Goal: Find specific page/section

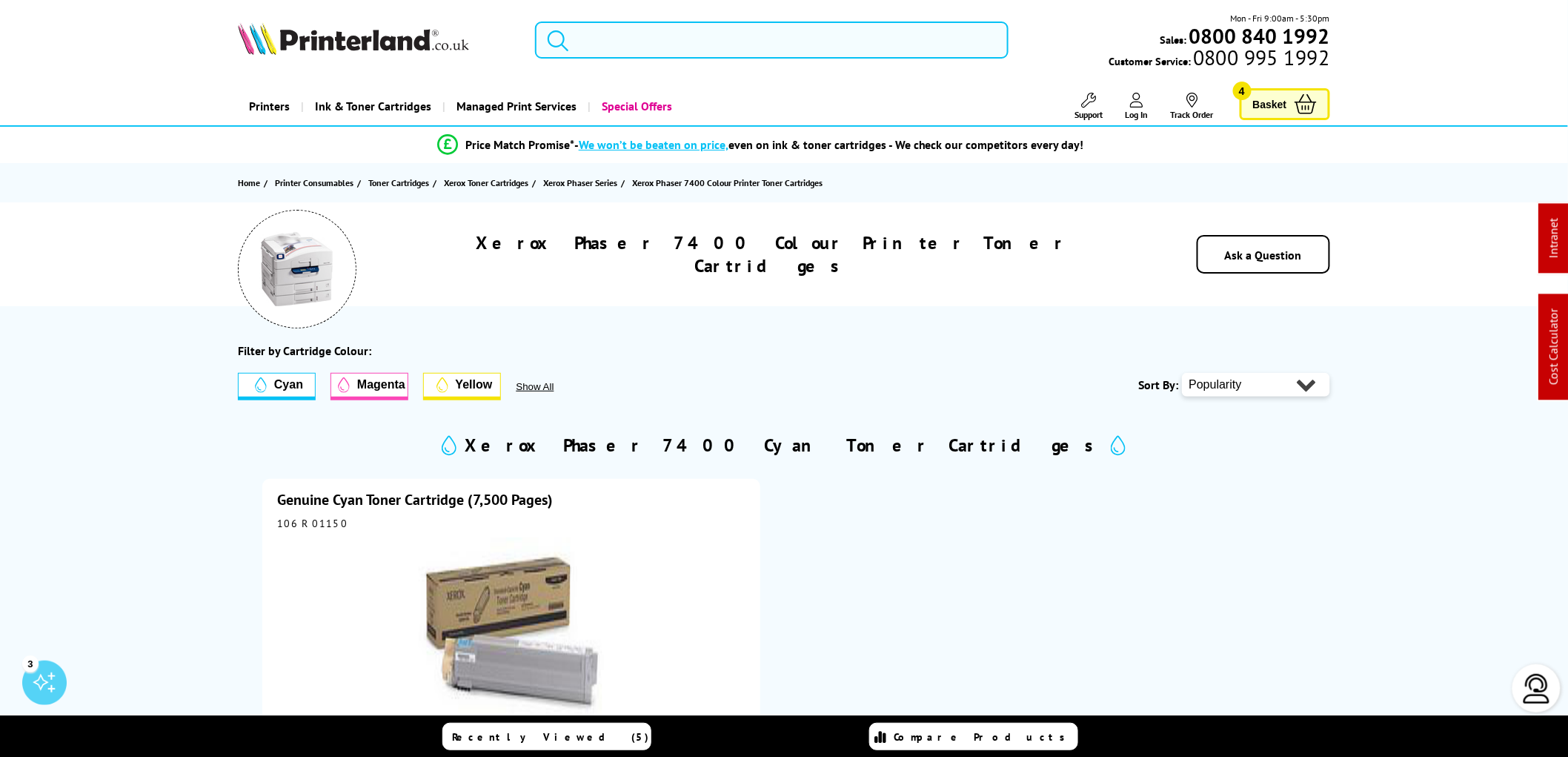
click at [630, 42] on input "search" at bounding box center [772, 39] width 473 height 37
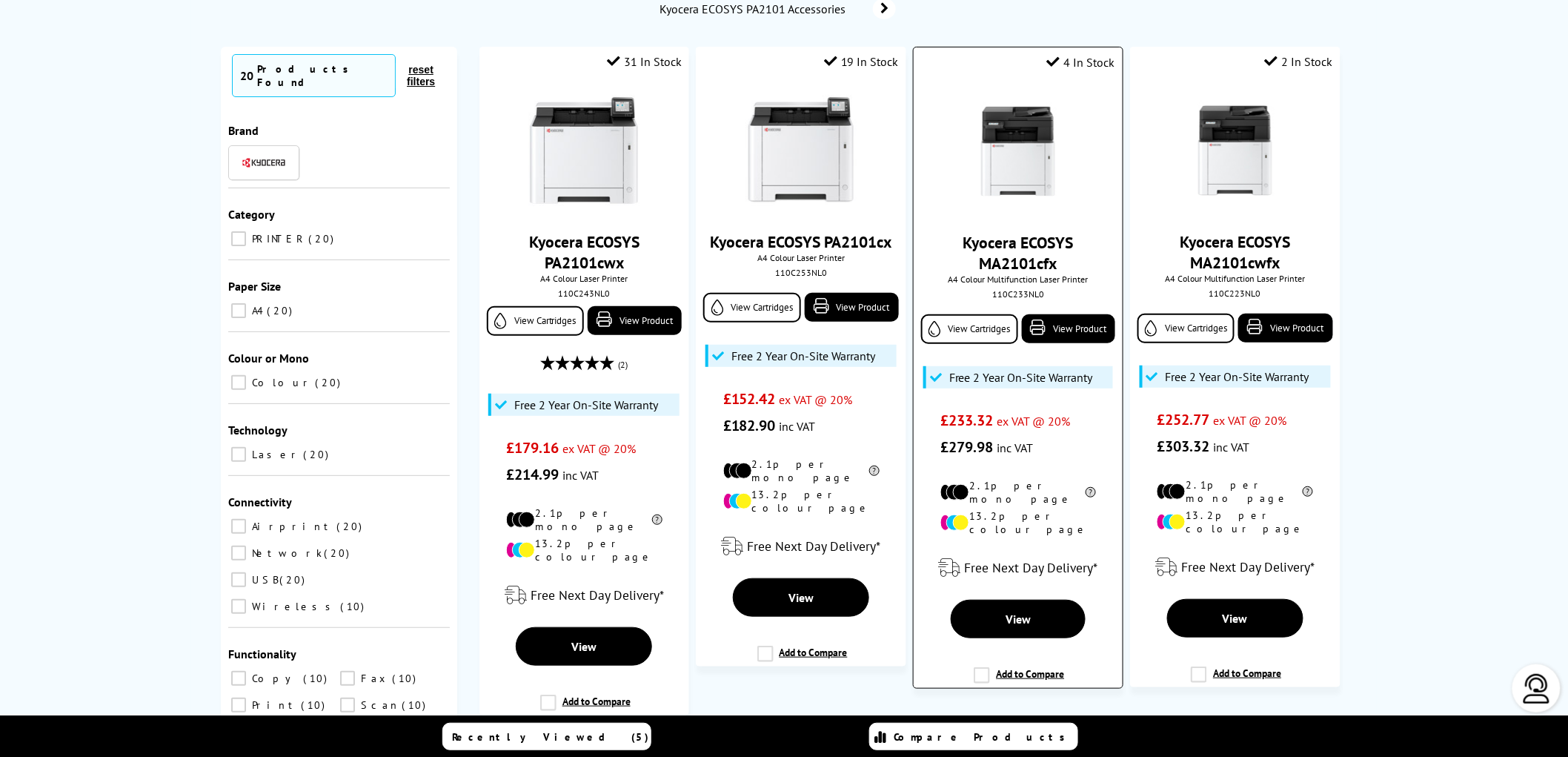
scroll to position [165, 0]
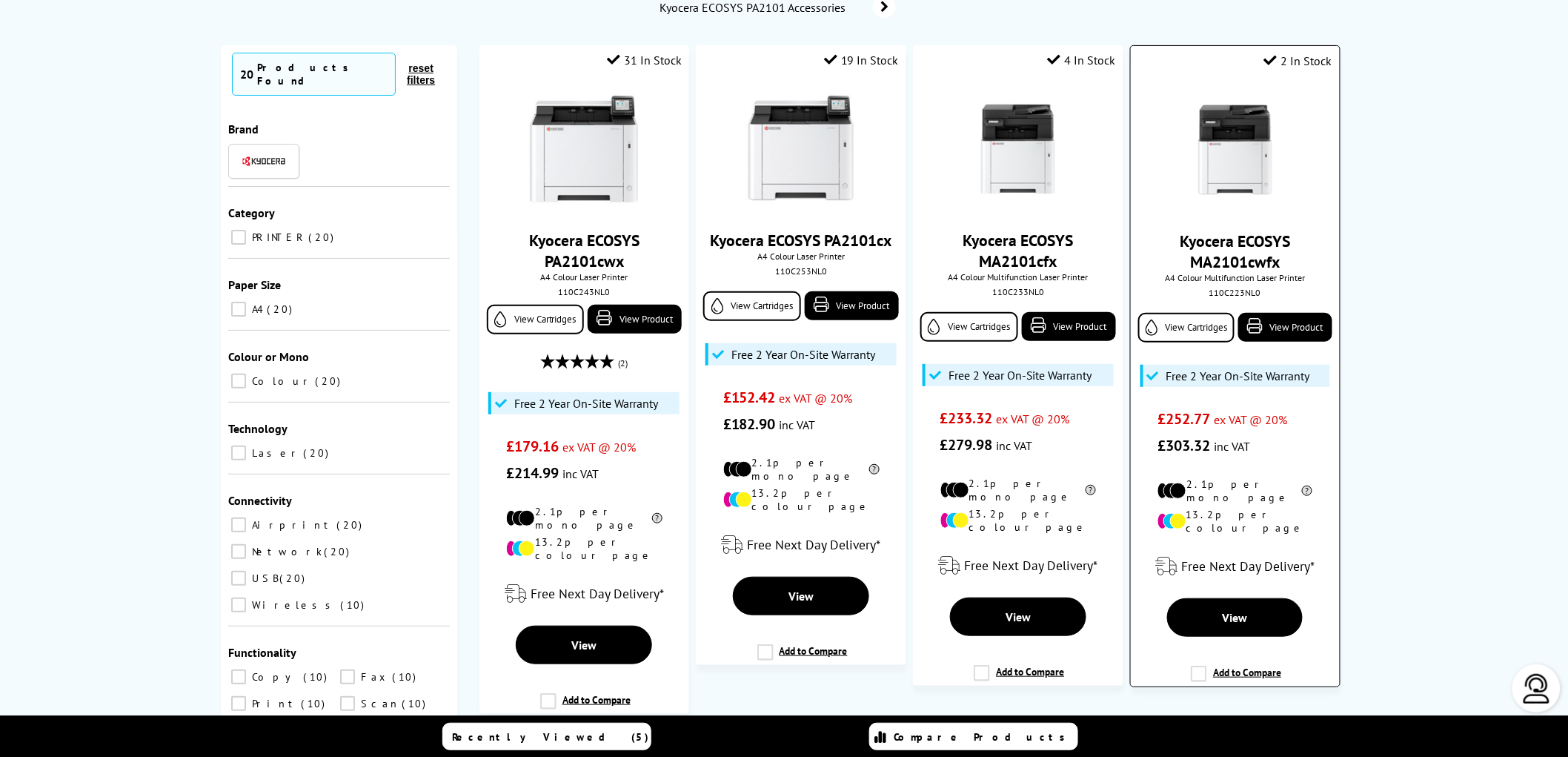
type input "2101"
click at [1246, 146] on img at bounding box center [1235, 149] width 111 height 111
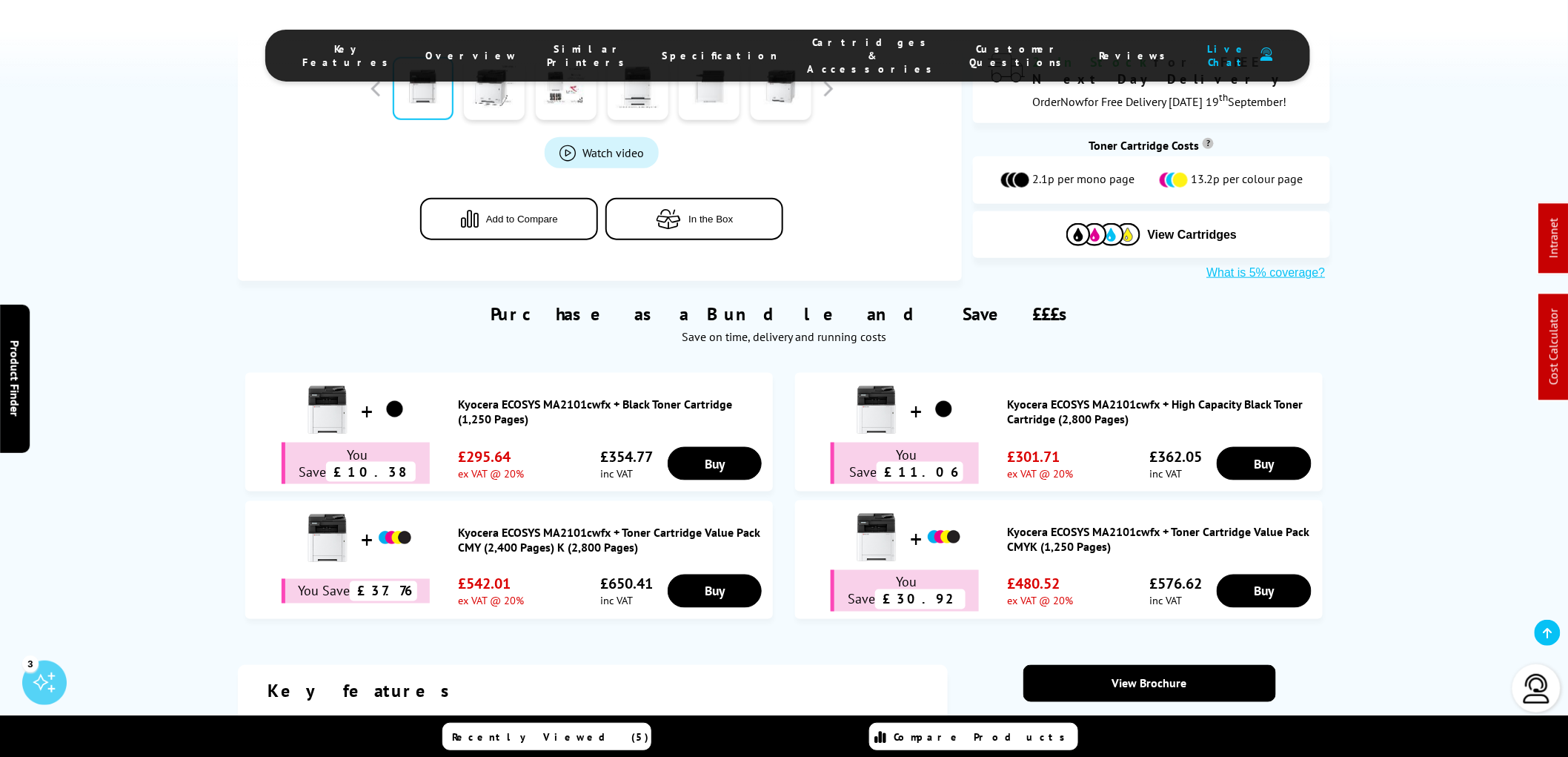
scroll to position [609, 0]
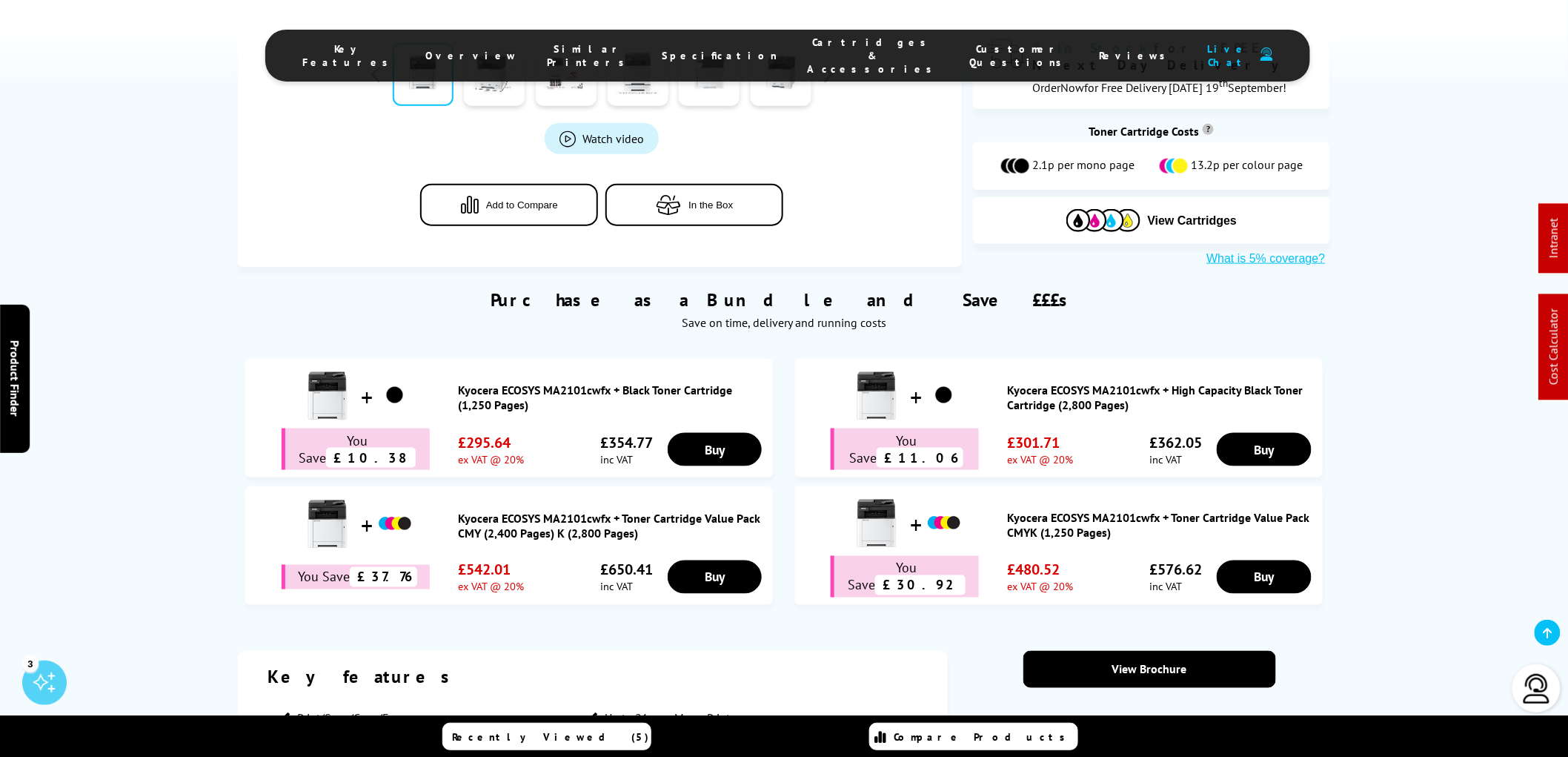
click at [713, 201] on span "In the Box" at bounding box center [710, 204] width 44 height 11
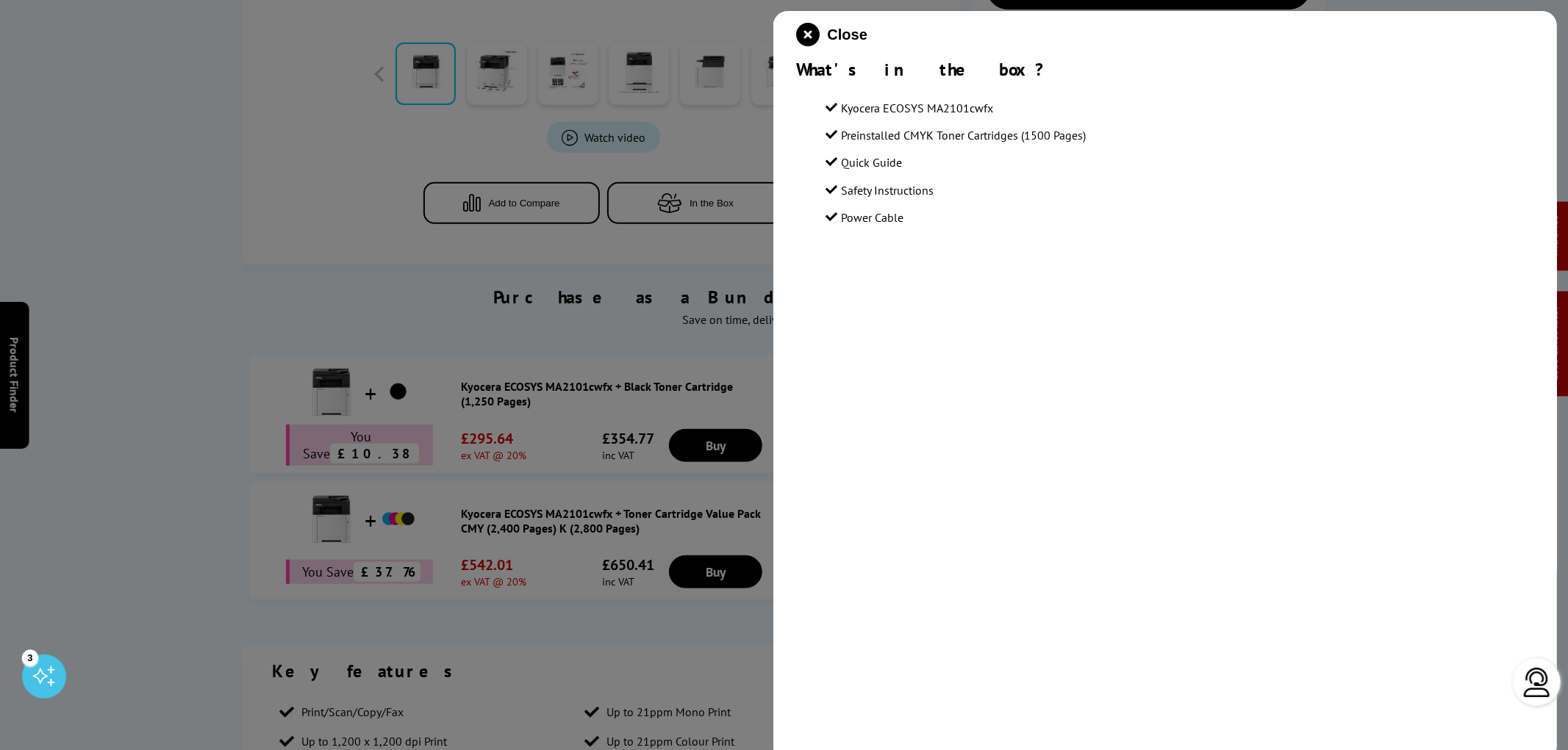
click at [648, 250] on div at bounding box center [784, 375] width 1568 height 750
click at [809, 34] on icon "close modal" at bounding box center [808, 34] width 23 height 23
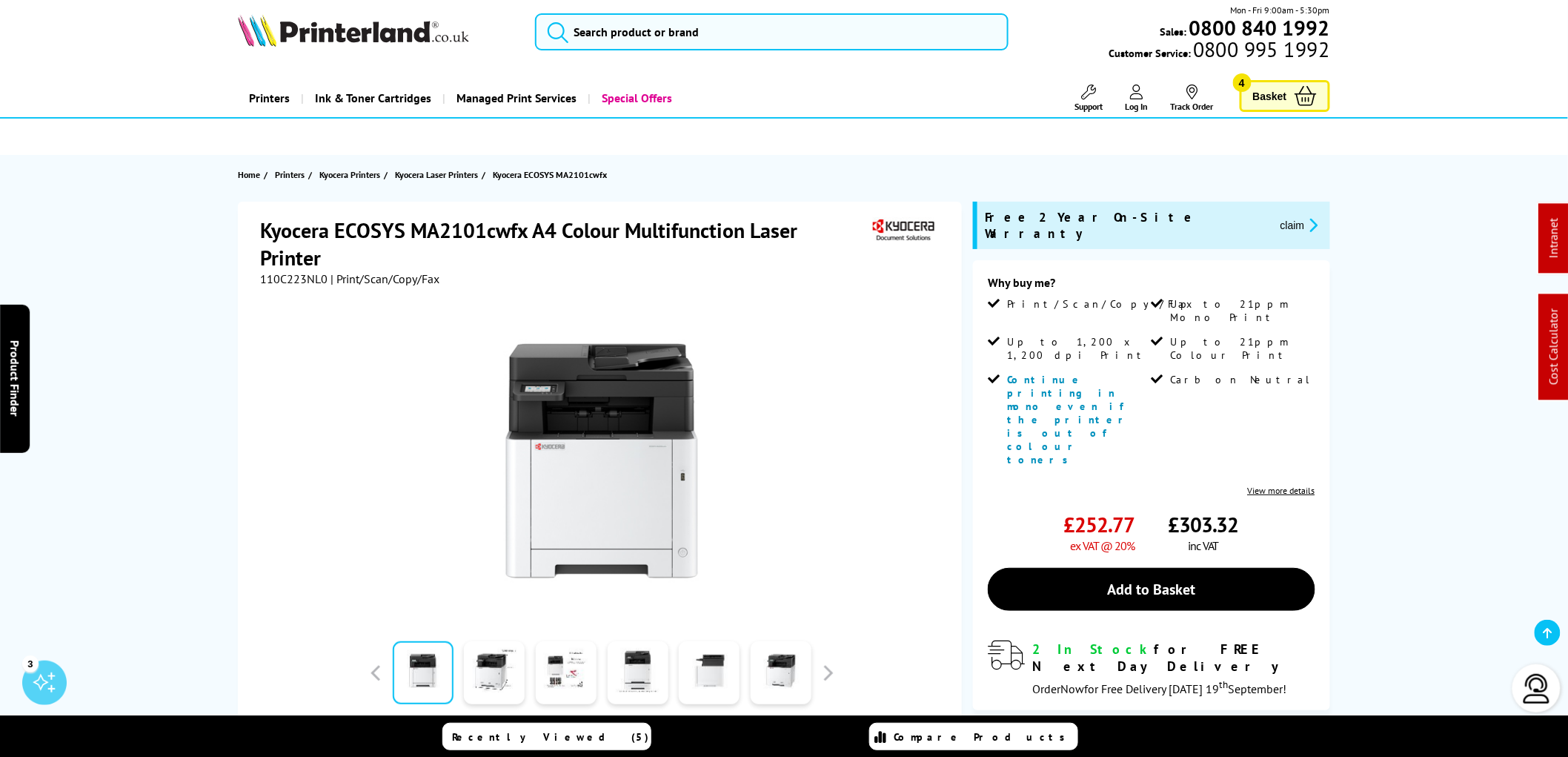
scroll to position [0, 0]
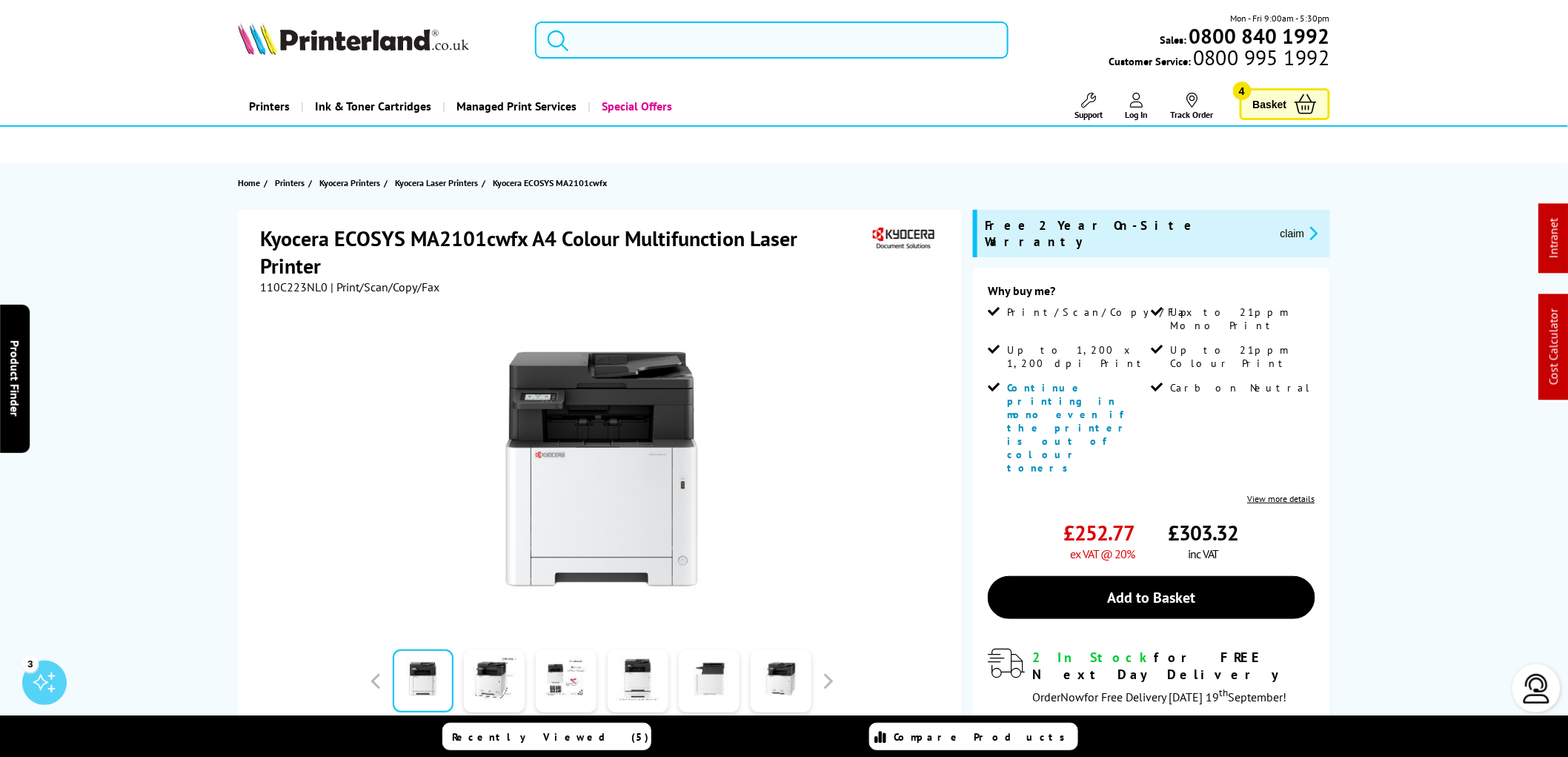
click at [652, 43] on input "search" at bounding box center [772, 39] width 473 height 37
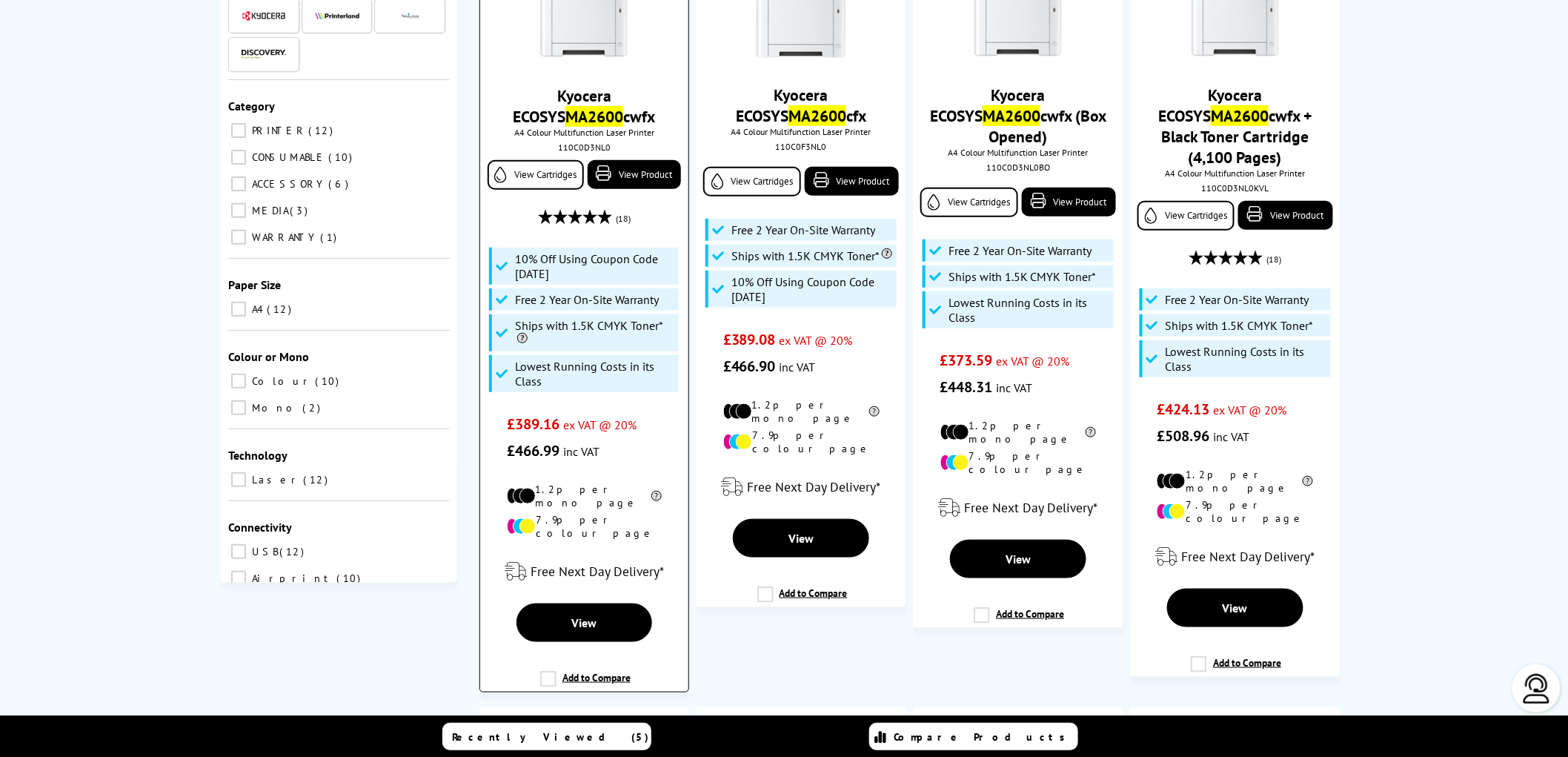
scroll to position [82, 0]
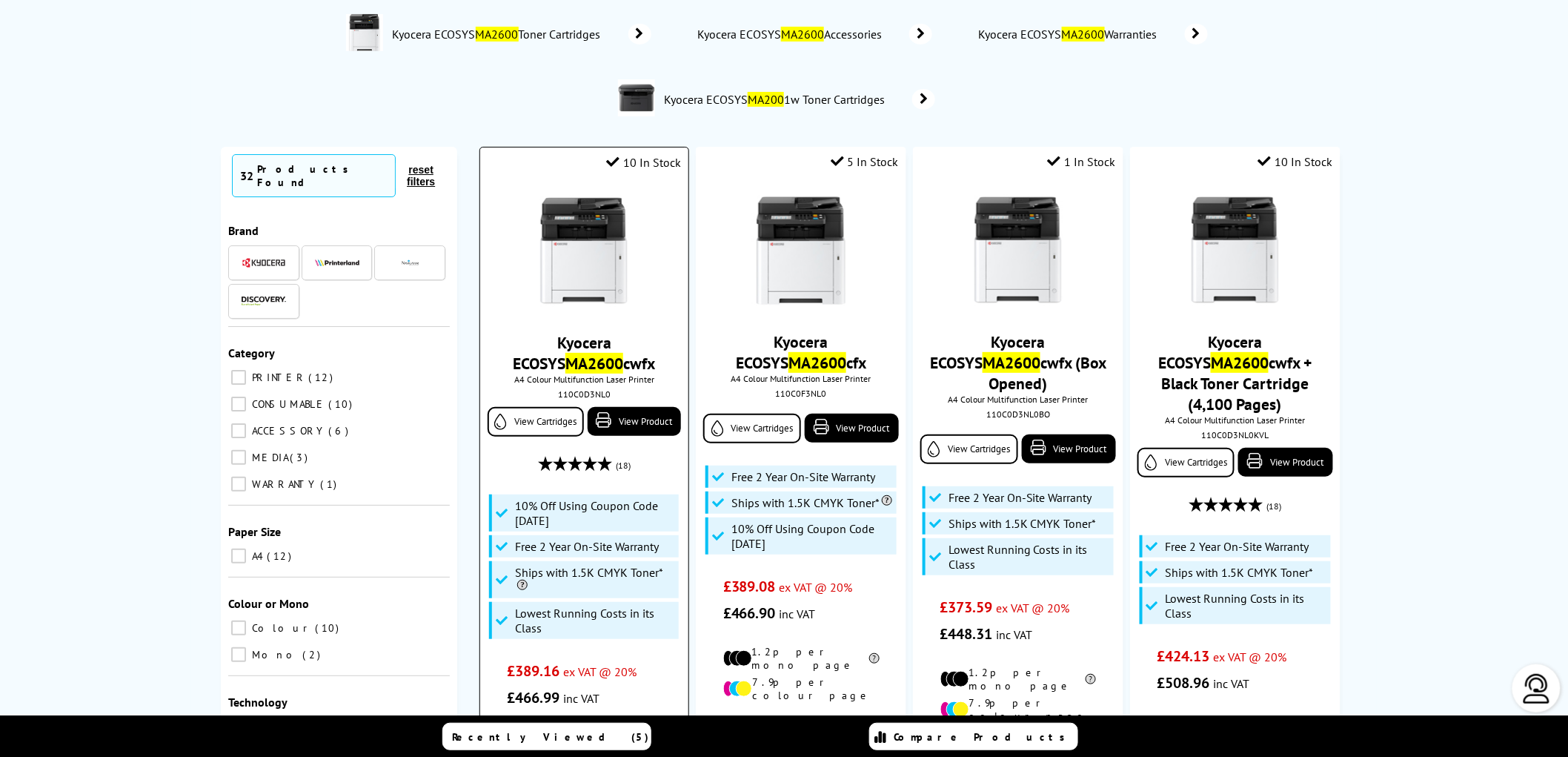
type input "ma2600"
click at [582, 234] on img at bounding box center [584, 252] width 111 height 111
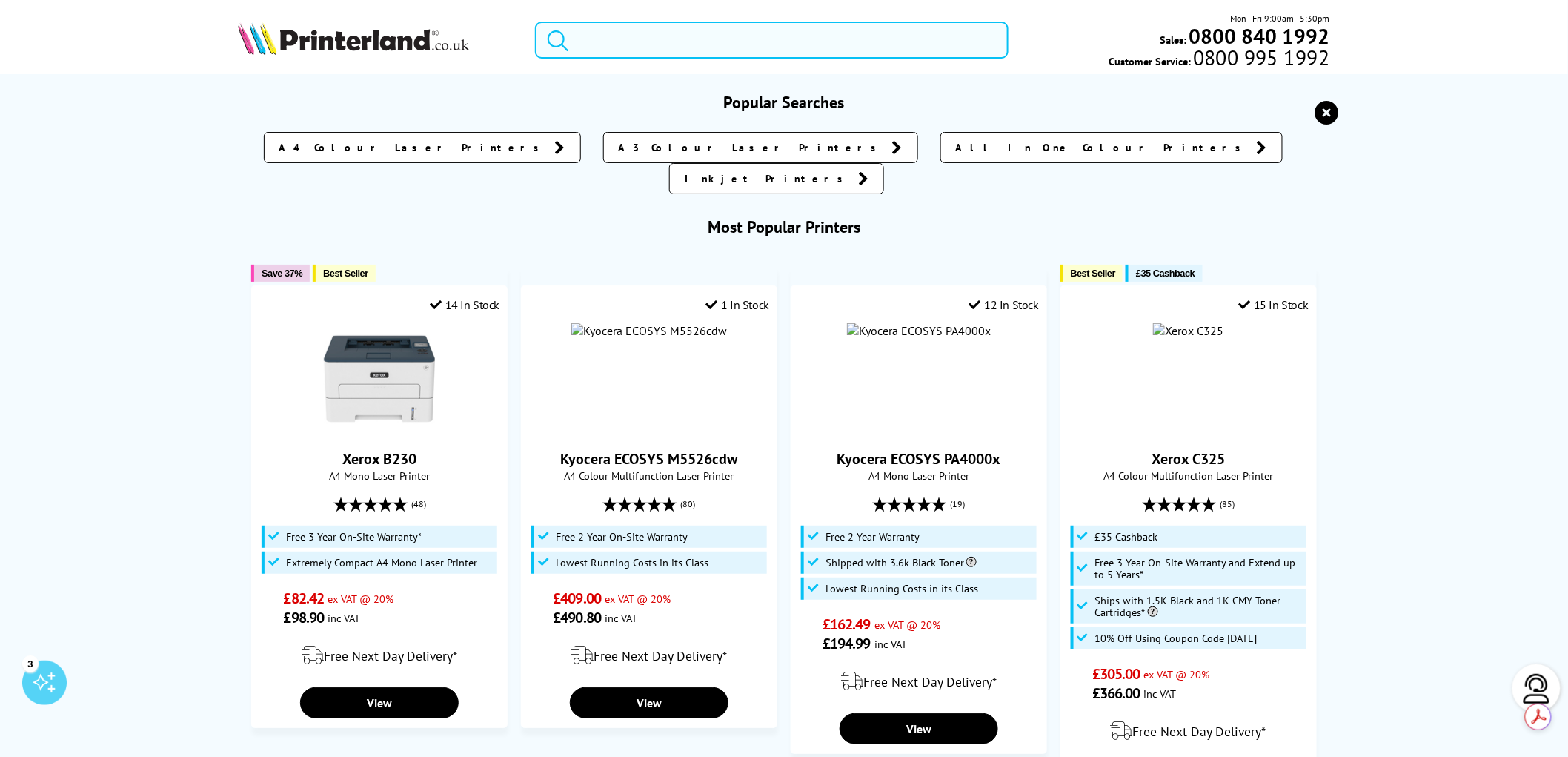
click at [624, 50] on input "search" at bounding box center [772, 39] width 473 height 37
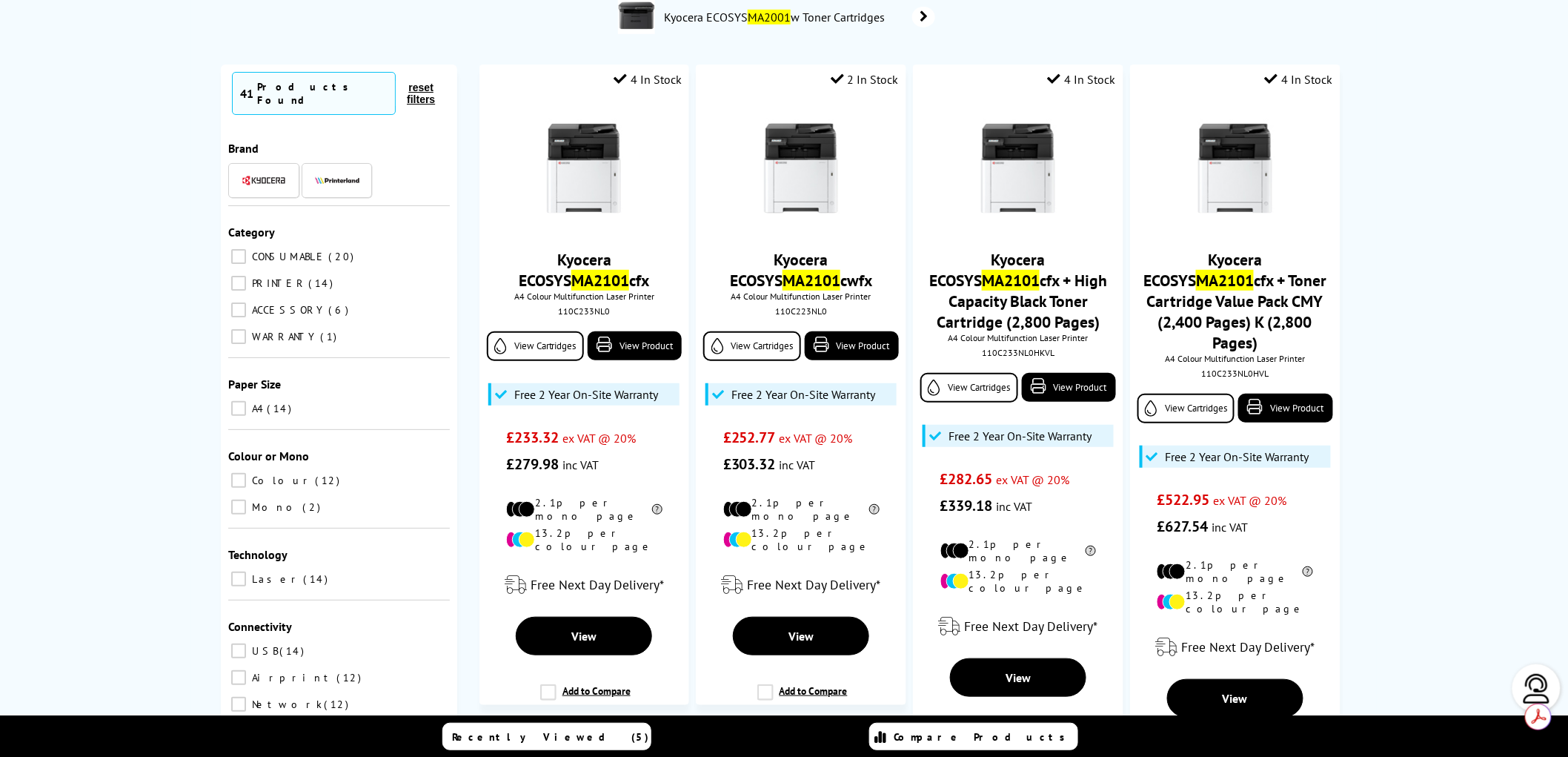
type input "ma2101"
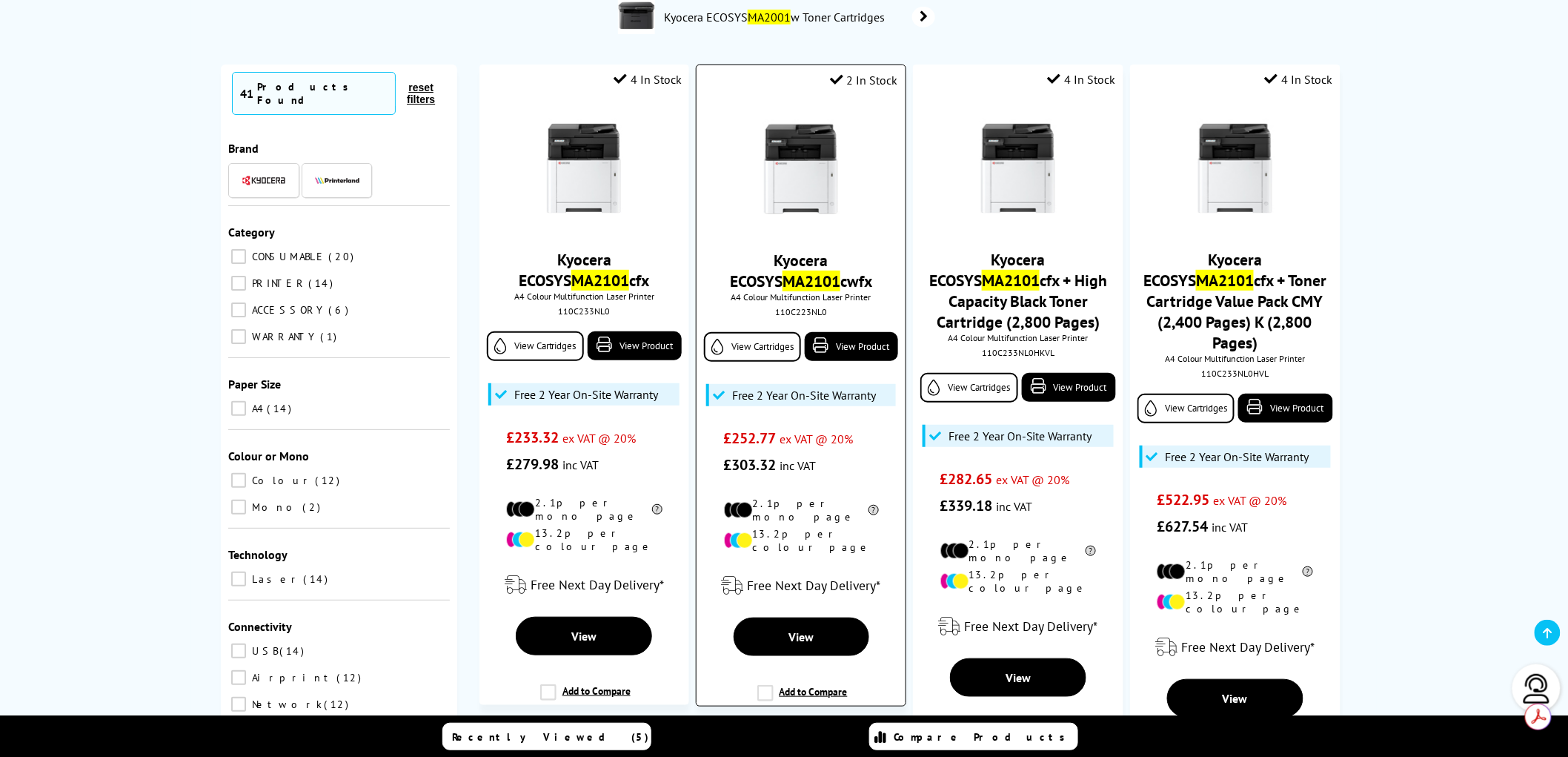
click at [811, 191] on img at bounding box center [801, 169] width 111 height 111
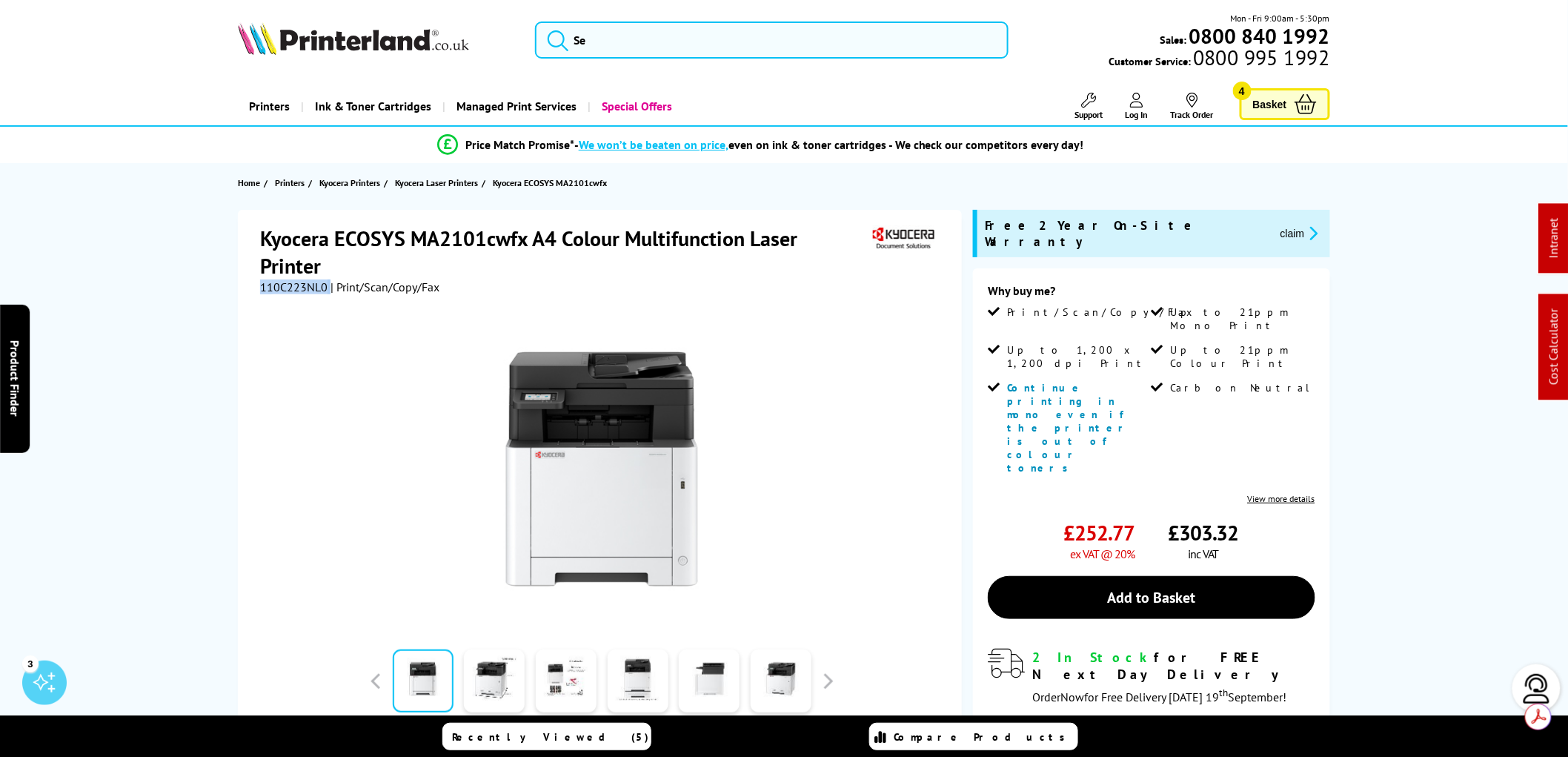
drag, startPoint x: 328, startPoint y: 285, endPoint x: 258, endPoint y: 283, distance: 70.0
click at [258, 283] on div "Kyocera ECOSYS MA2101cwfx A4 Colour Multifunction Laser Printer 110C223NL0 | Pr…" at bounding box center [599, 541] width 724 height 664
copy div "110C223NL0"
